Goal: Information Seeking & Learning: Learn about a topic

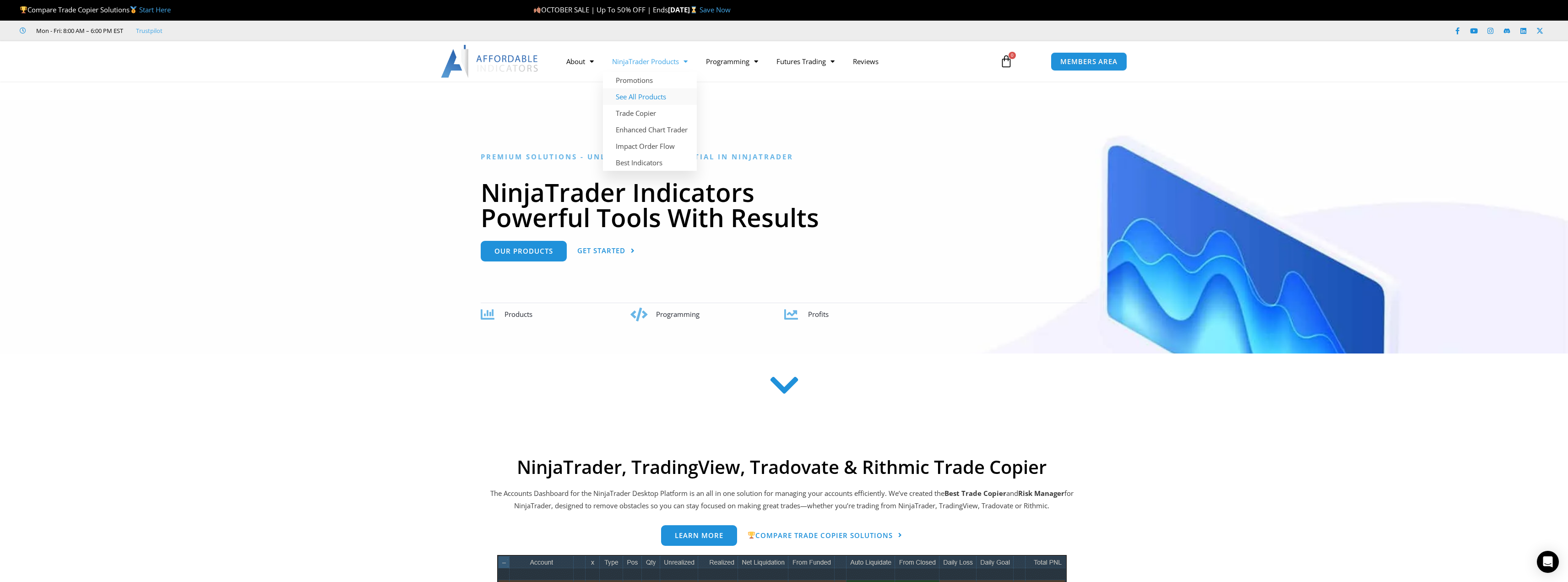
click at [654, 97] on link "See All Products" at bounding box center [649, 97] width 94 height 16
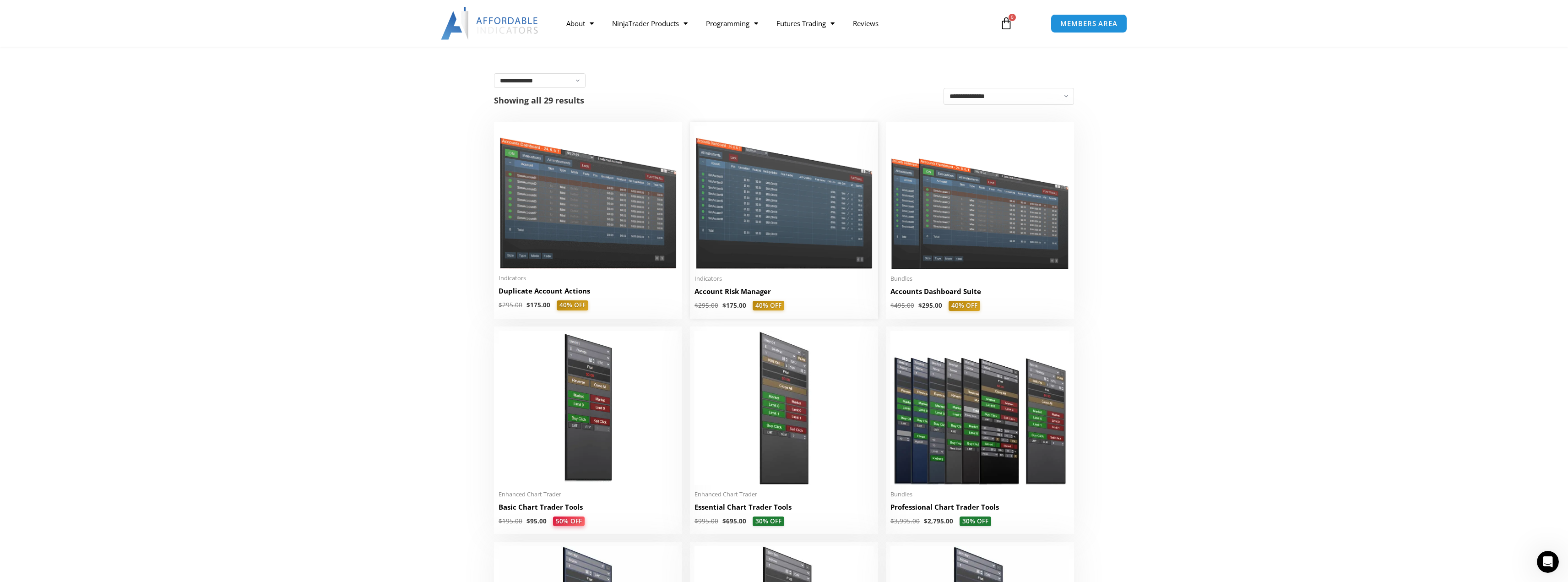
click at [799, 225] on img at bounding box center [784, 197] width 179 height 143
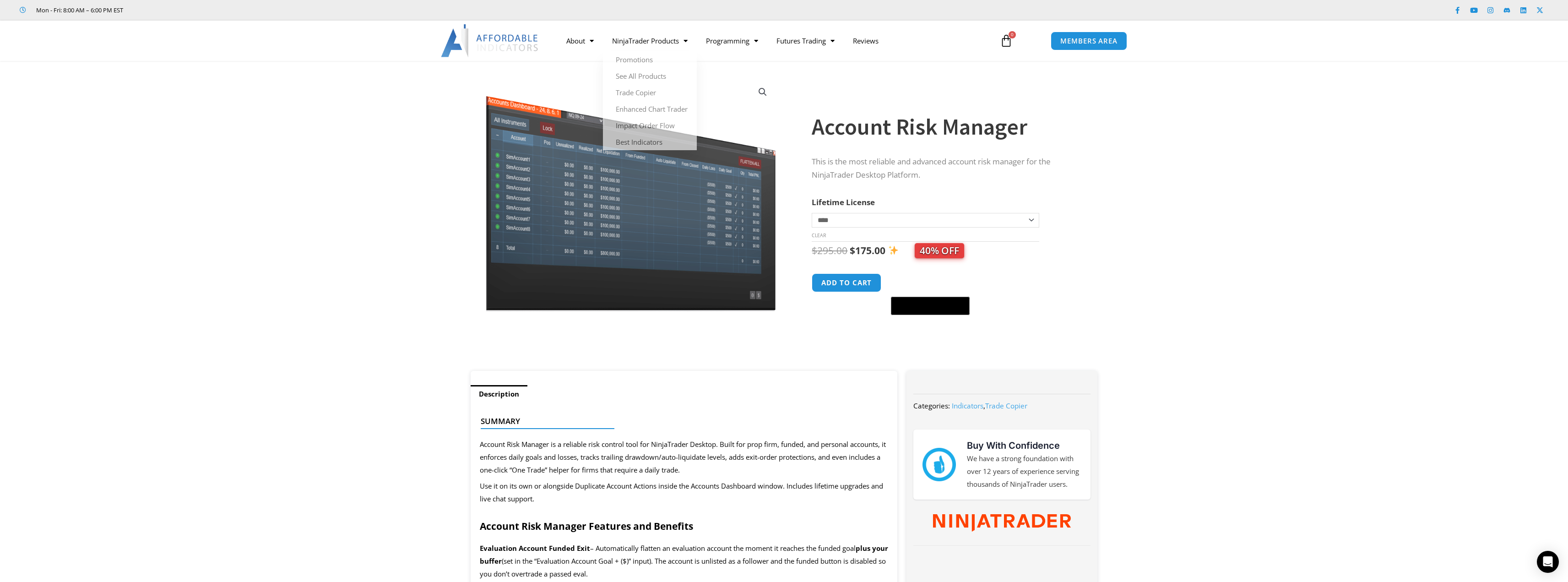
click at [1007, 40] on icon at bounding box center [1006, 40] width 13 height 13
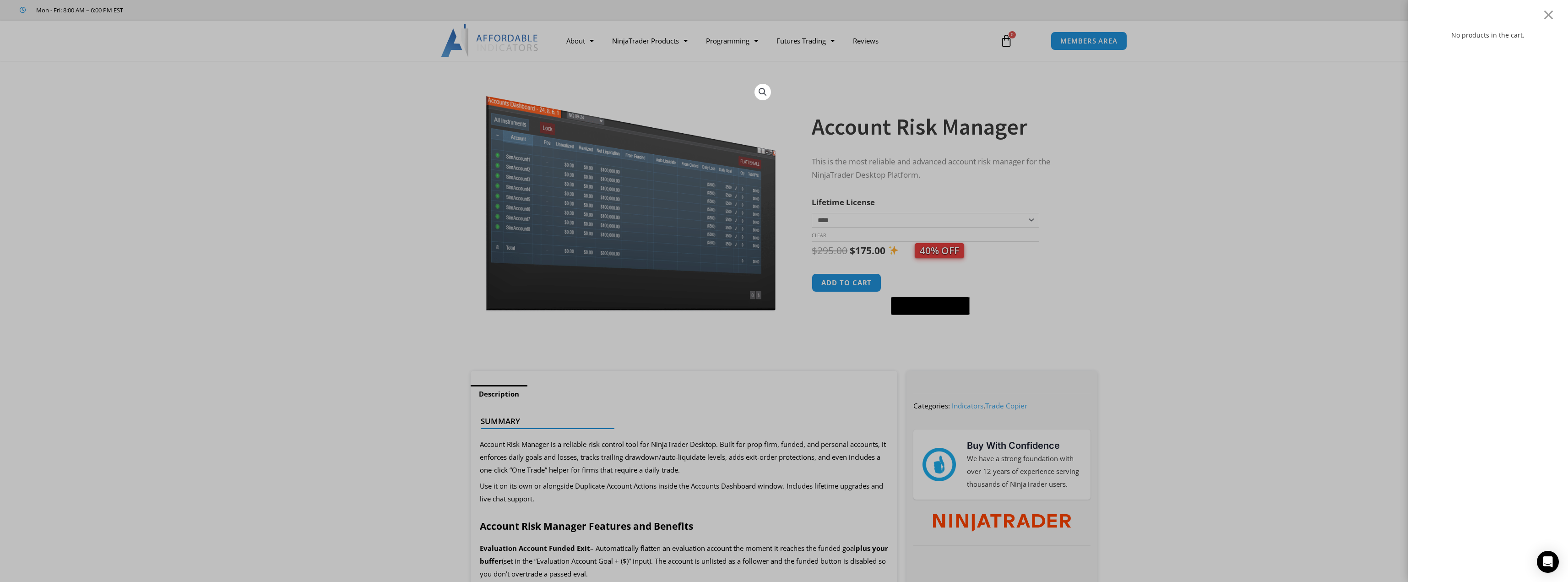
click at [1383, 154] on div "No products in the cart." at bounding box center [784, 291] width 1568 height 582
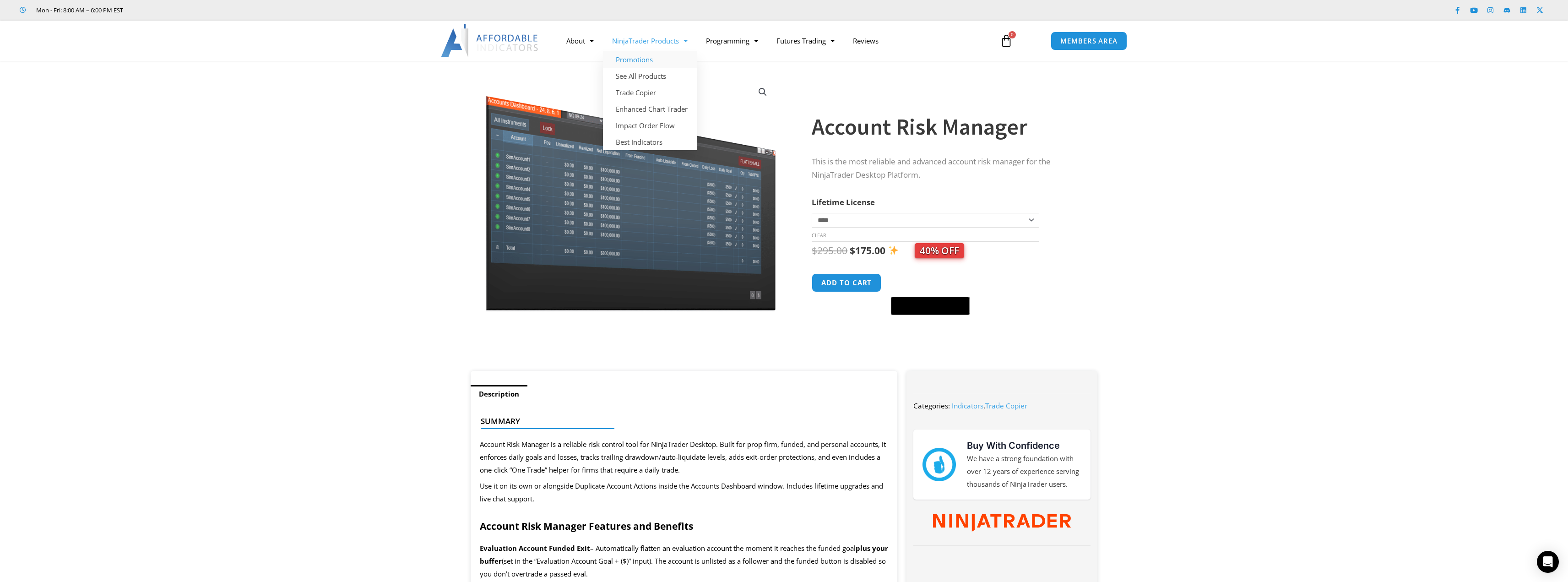
click at [640, 60] on link "Promotions" at bounding box center [649, 59] width 94 height 16
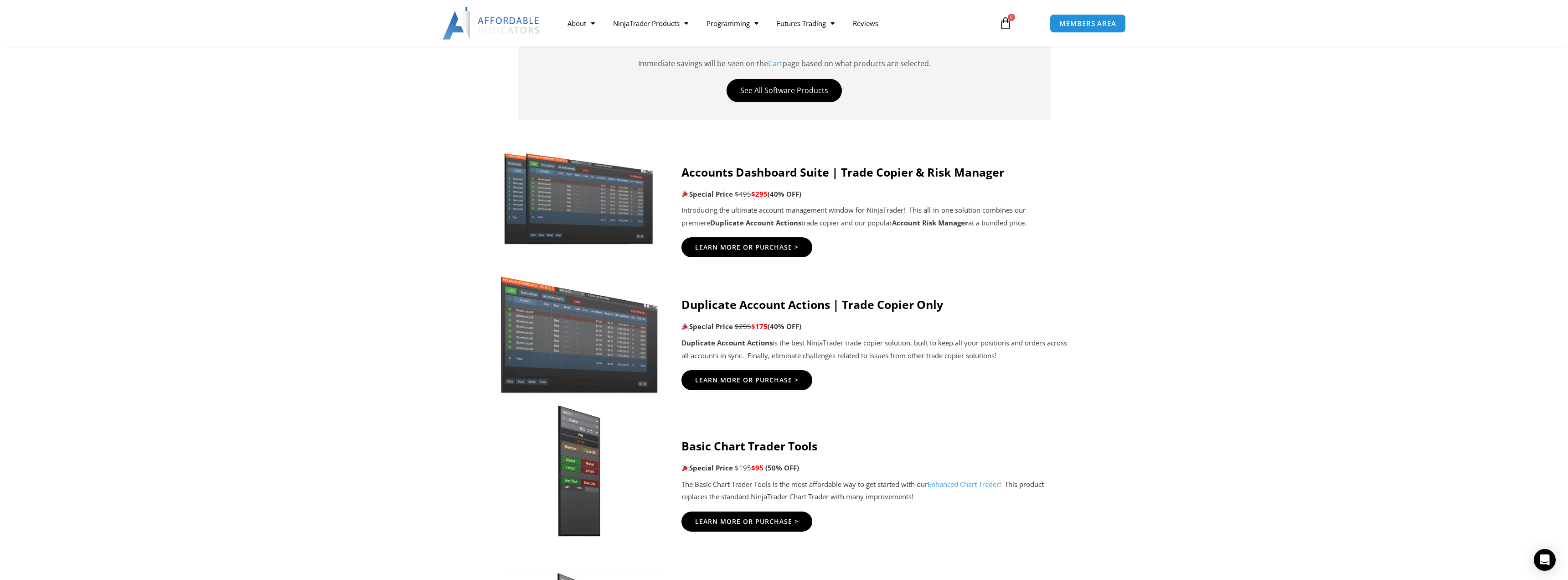
scroll to position [456, 0]
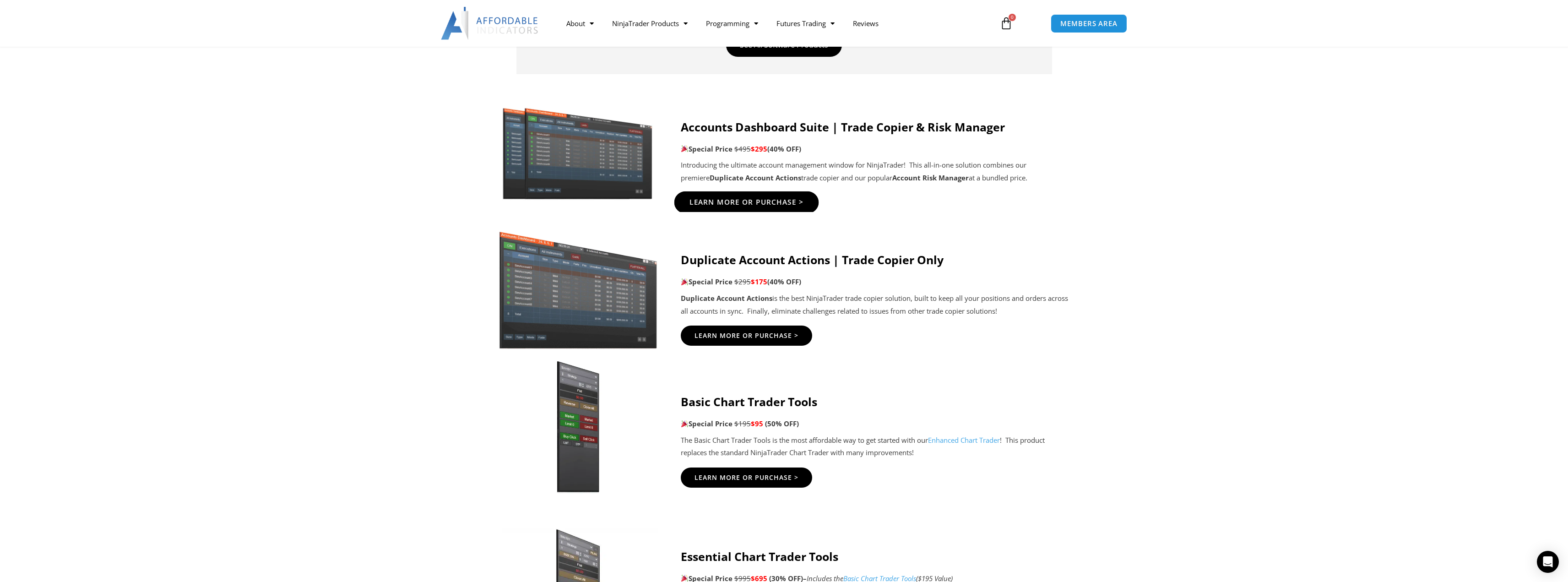
click at [785, 203] on span "Learn More Or Purchase >" at bounding box center [746, 202] width 114 height 7
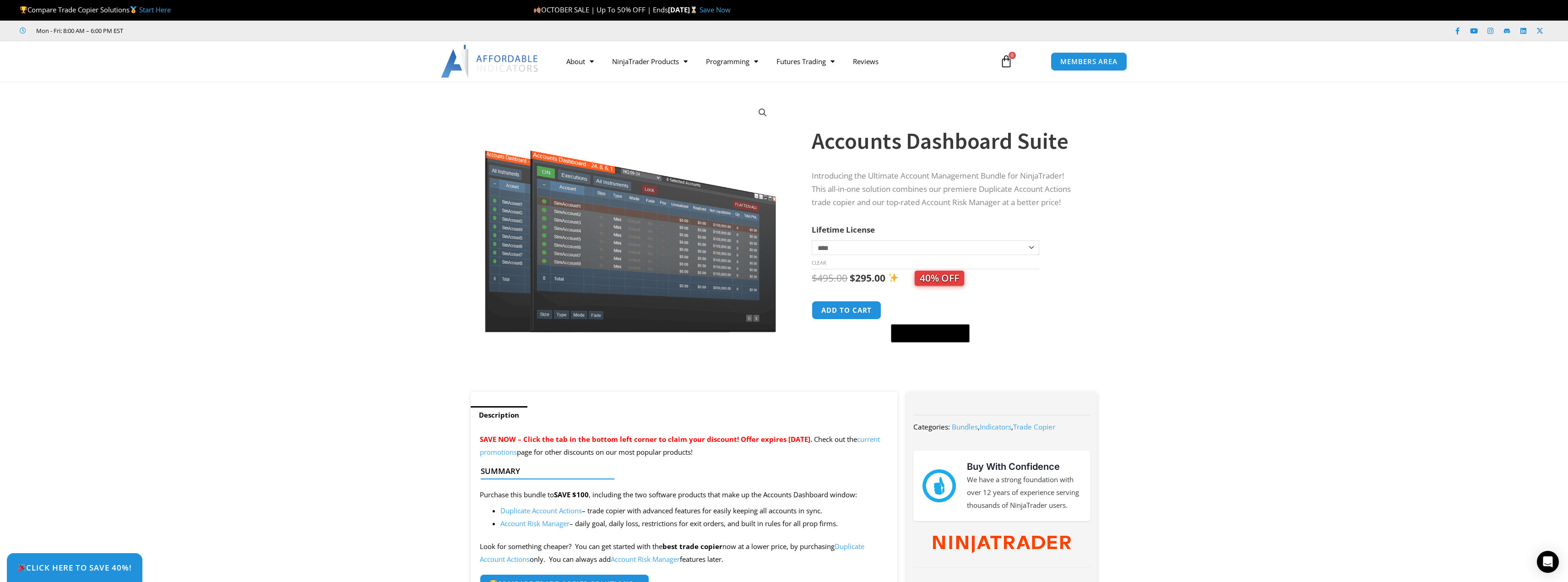
click at [502, 61] on img at bounding box center [490, 61] width 98 height 33
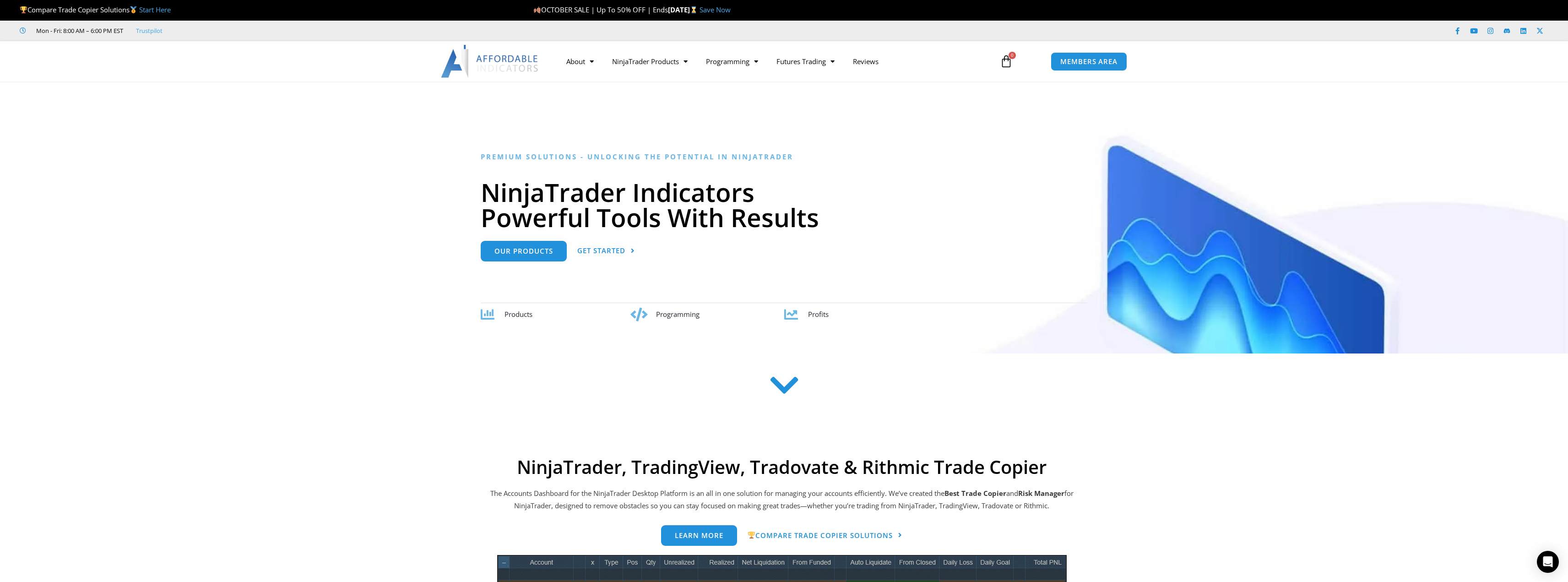
click at [154, 10] on link "Start Here" at bounding box center [154, 10] width 32 height 9
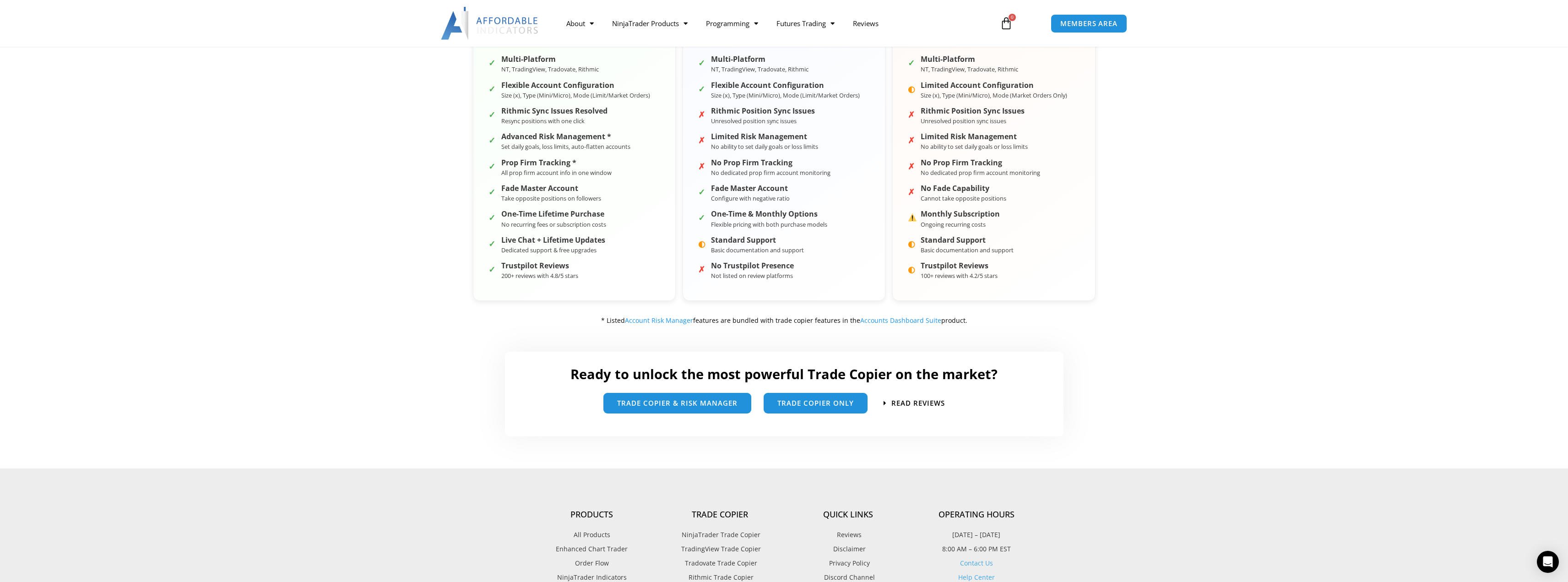
scroll to position [366, 0]
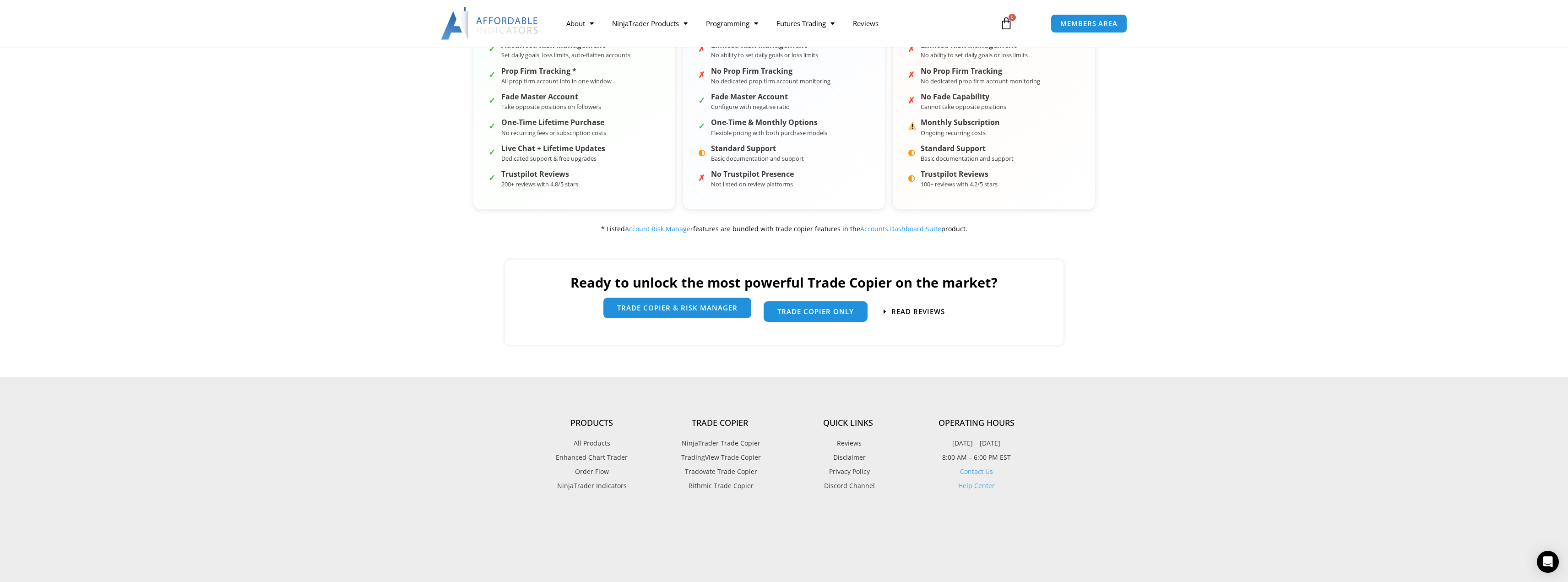
click at [671, 310] on span "trade copier & Risk manager" at bounding box center [677, 307] width 120 height 7
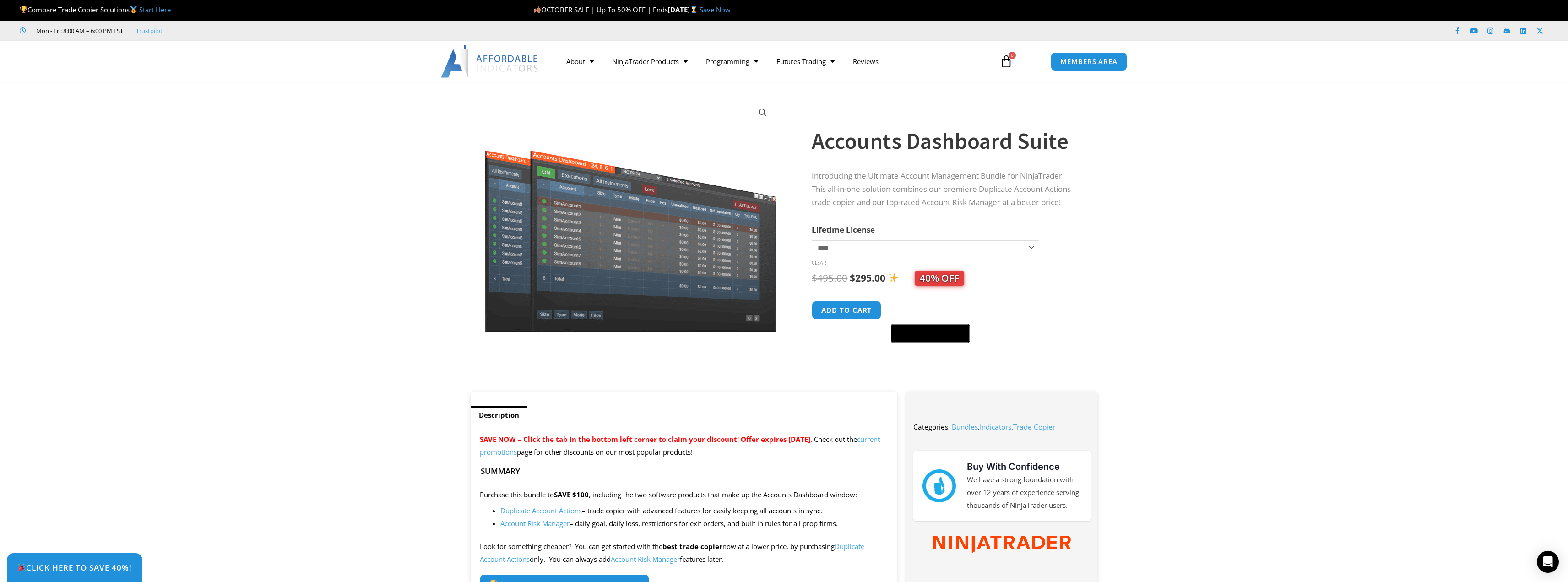
click at [507, 66] on img at bounding box center [490, 61] width 98 height 33
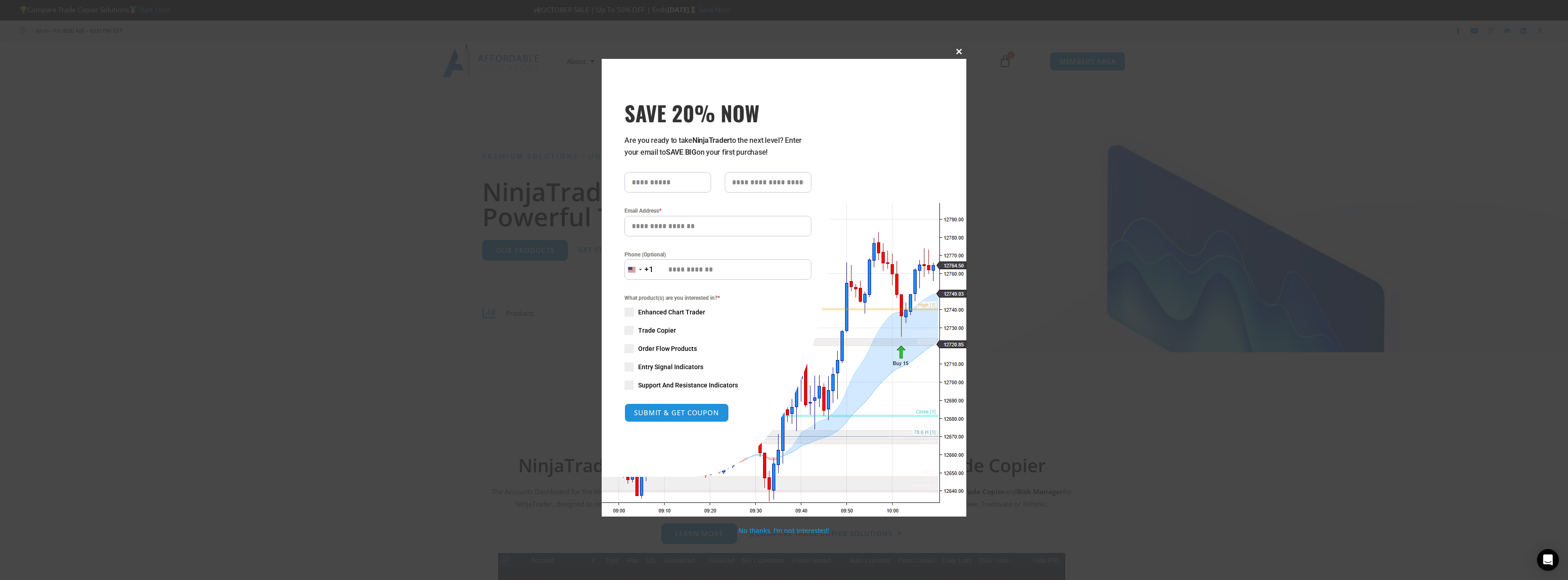
click at [960, 50] on span "SAVE 20% NOW popup" at bounding box center [959, 51] width 15 height 5
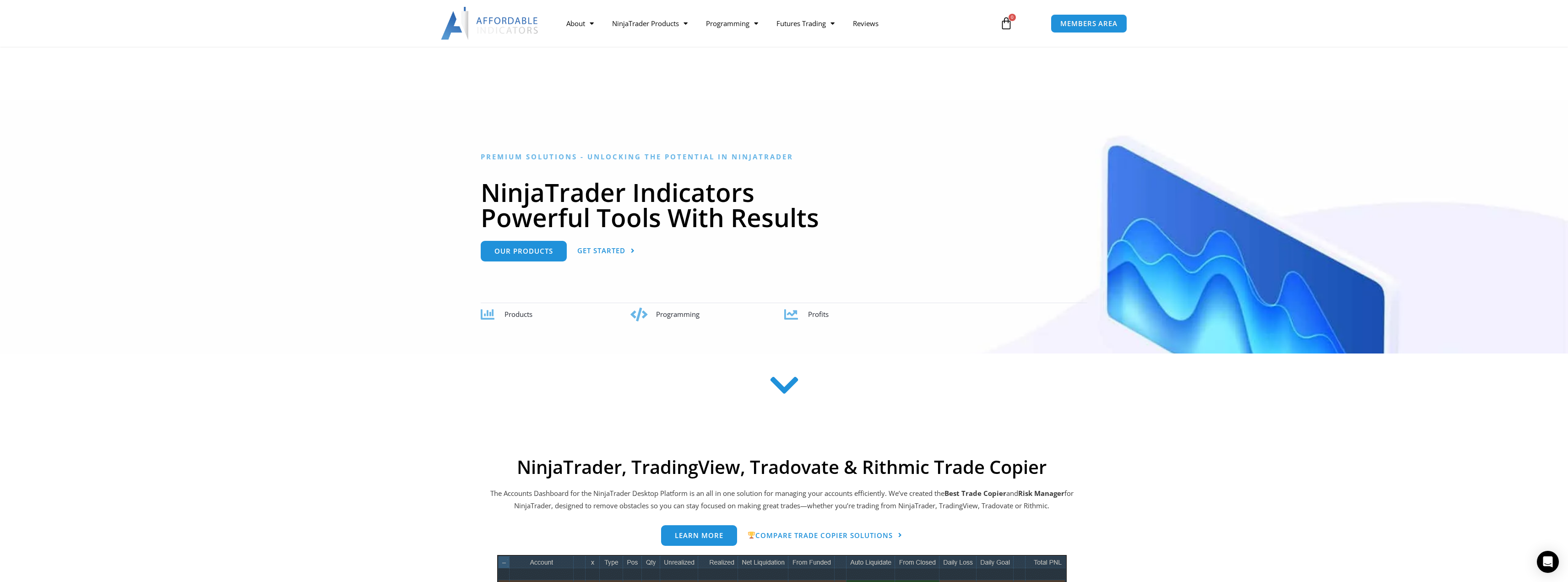
scroll to position [321, 0]
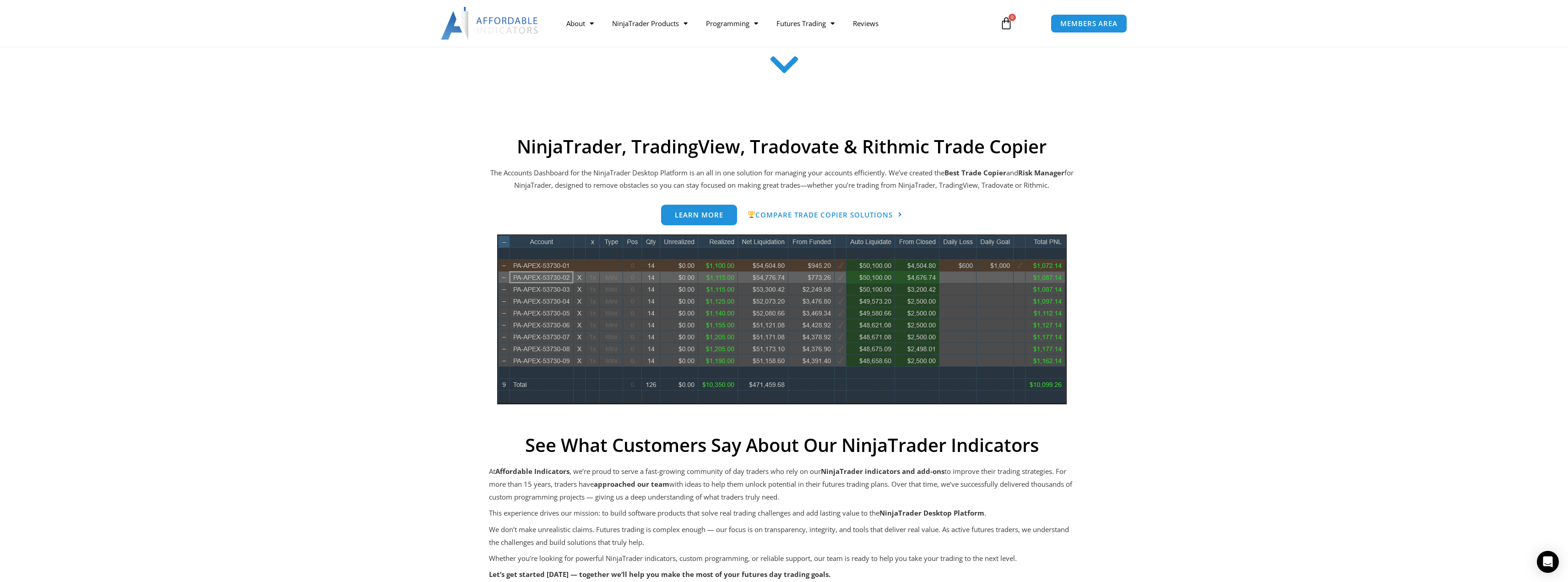
click at [1145, 287] on div "NinjaTrader, TradingView, Tradovate & Rithmic Trade Copier The Accounts Dashboa…" at bounding box center [782, 448] width 728 height 627
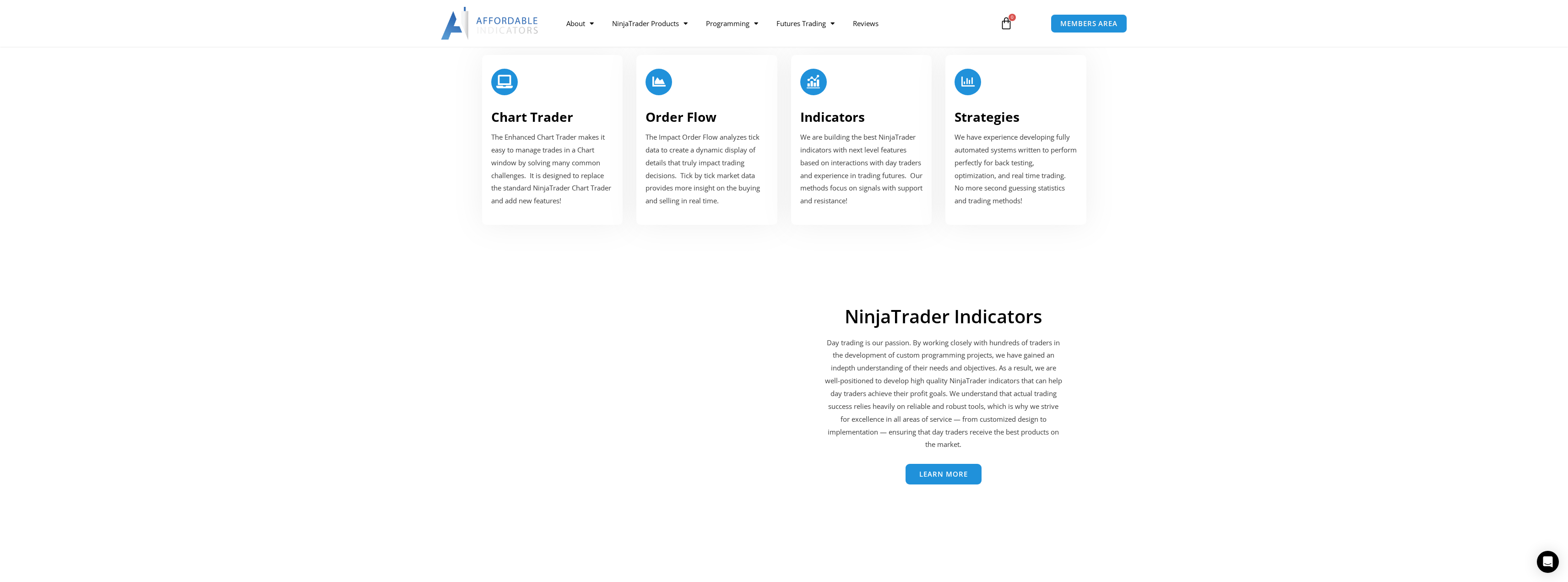
scroll to position [1145, 0]
